Goal: Task Accomplishment & Management: Manage account settings

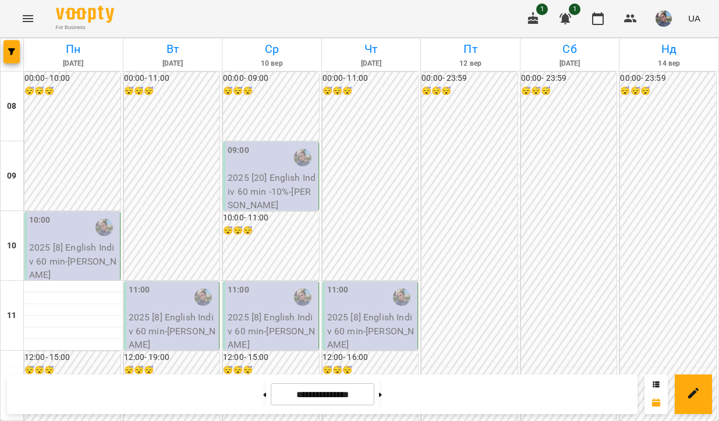
scroll to position [418, 0]
click at [263, 399] on button at bounding box center [264, 395] width 3 height 26
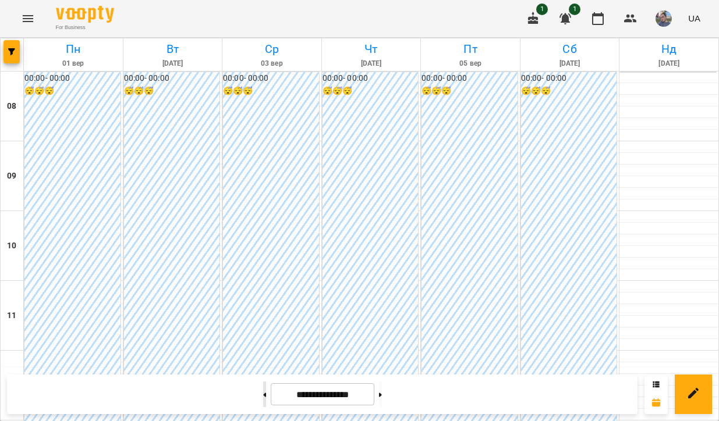
click at [263, 399] on button at bounding box center [264, 395] width 3 height 26
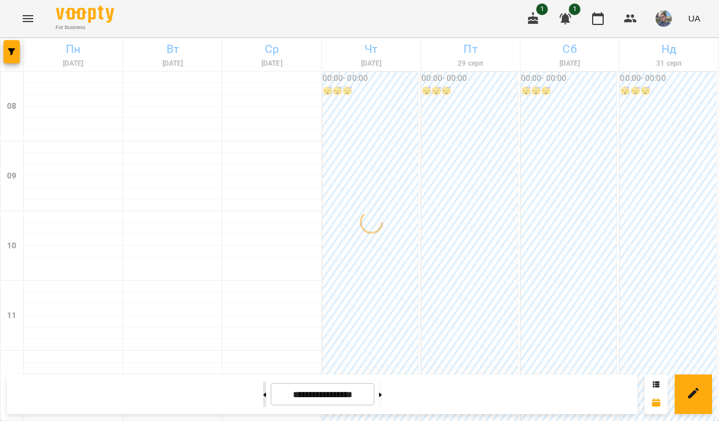
click at [263, 399] on button at bounding box center [264, 395] width 3 height 26
type input "**********"
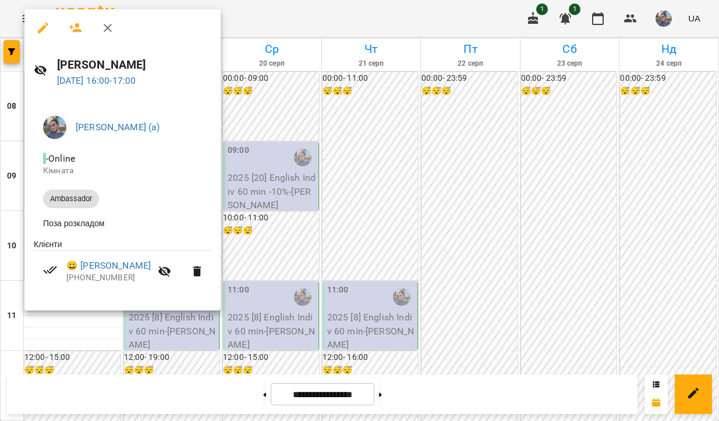
click at [332, 201] on div at bounding box center [359, 210] width 719 height 421
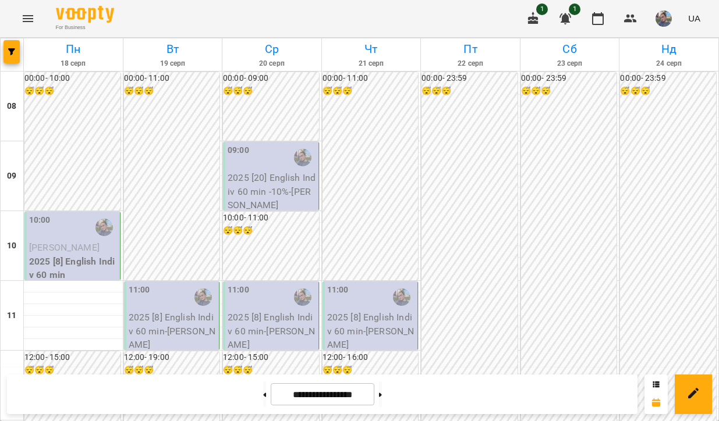
scroll to position [0, 0]
click at [77, 214] on div "10:00" at bounding box center [73, 227] width 88 height 27
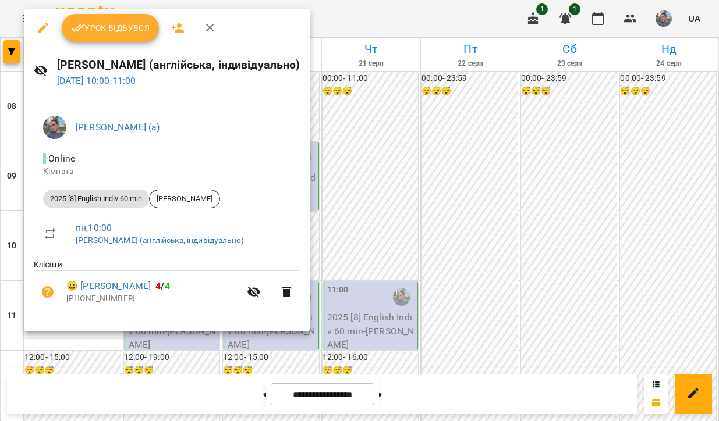
click at [130, 34] on span "Урок відбувся" at bounding box center [110, 28] width 79 height 14
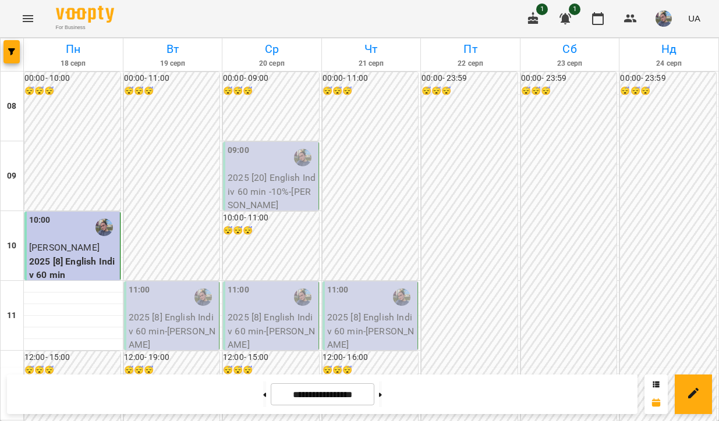
scroll to position [92, 0]
